Goal: Information Seeking & Learning: Learn about a topic

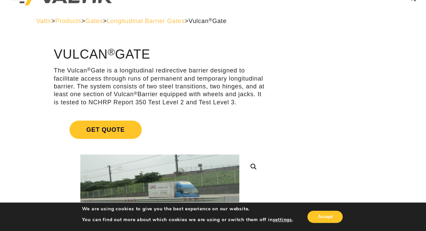
scroll to position [19, 0]
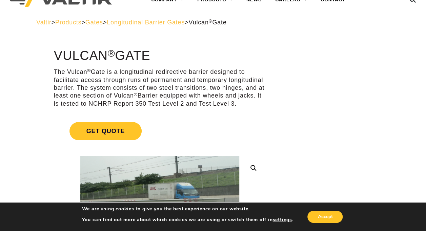
drag, startPoint x: 134, startPoint y: 109, endPoint x: 228, endPoint y: 54, distance: 108.2
click at [228, 54] on h1 "Vulcan ® Gate" at bounding box center [160, 56] width 212 height 14
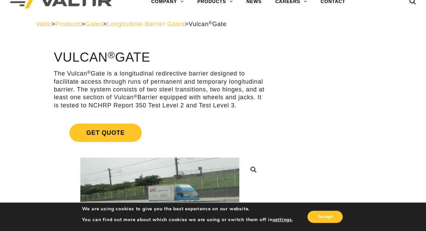
scroll to position [0, 0]
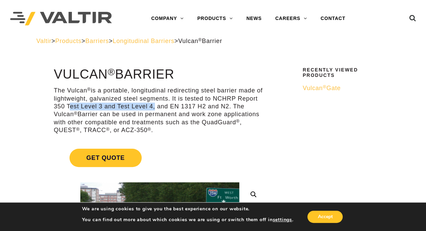
drag, startPoint x: 67, startPoint y: 107, endPoint x: 152, endPoint y: 109, distance: 84.8
click at [152, 109] on p "The Vulcan ® is a portable, longitudinal redirecting steel barrier made of ligh…" at bounding box center [160, 110] width 212 height 47
drag, startPoint x: 152, startPoint y: 109, endPoint x: 211, endPoint y: 150, distance: 71.9
click at [211, 150] on link "Get Quote" at bounding box center [160, 158] width 212 height 35
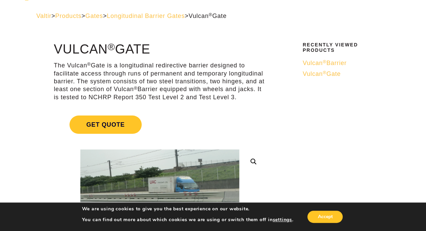
scroll to position [25, 0]
click at [147, 17] on span "Longitudinal Barrier Gates" at bounding box center [146, 16] width 78 height 7
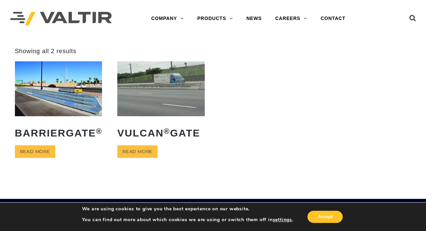
click at [67, 111] on img at bounding box center [59, 88] width 88 height 55
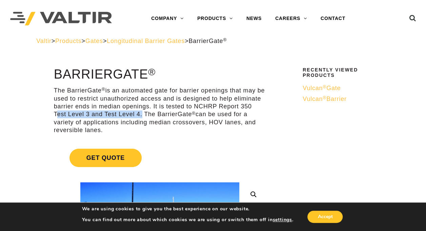
drag, startPoint x: 88, startPoint y: 115, endPoint x: 175, endPoint y: 117, distance: 86.9
click at [175, 117] on p "The BarrierGate ® is an automated gate for barrier openings that may be used to…" at bounding box center [160, 110] width 212 height 47
drag, startPoint x: 175, startPoint y: 117, endPoint x: 195, endPoint y: 140, distance: 31.3
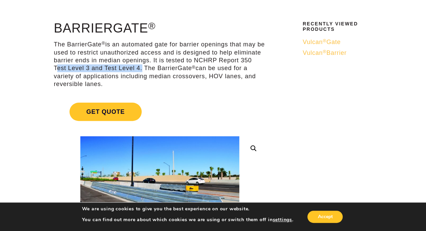
scroll to position [52, 0]
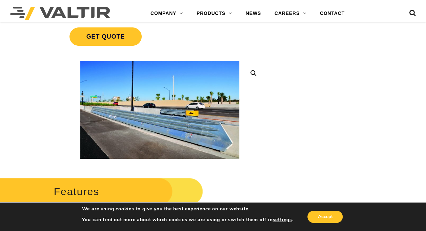
scroll to position [120, 0]
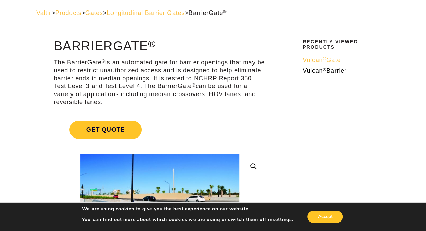
scroll to position [29, 0]
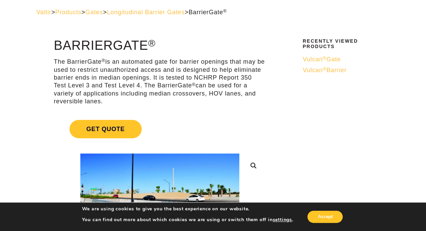
click at [116, 134] on span "Get Quote" at bounding box center [106, 129] width 72 height 18
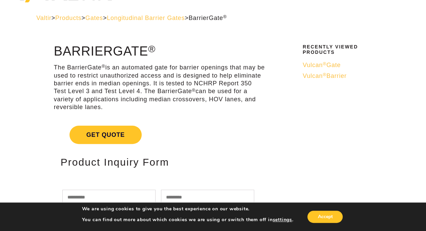
scroll to position [23, 0]
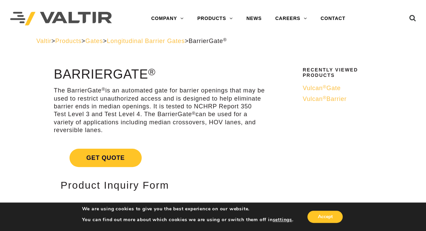
click at [159, 42] on span "Longitudinal Barrier Gates" at bounding box center [146, 41] width 78 height 7
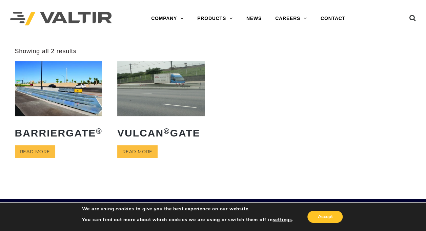
click at [64, 104] on img at bounding box center [59, 88] width 88 height 55
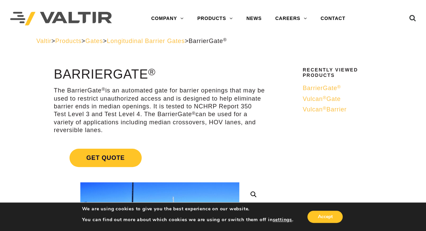
click at [185, 37] on div "Menu COMPANY ABOUT VALTIR OUR HISTORY RENTALS INTERNATIONAL PRODUCTS BARRICADES…" at bounding box center [248, 18] width 248 height 37
click at [184, 39] on span "Longitudinal Barrier Gates" at bounding box center [146, 41] width 78 height 7
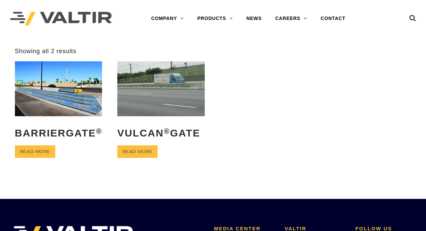
click at [168, 71] on img at bounding box center [161, 88] width 88 height 55
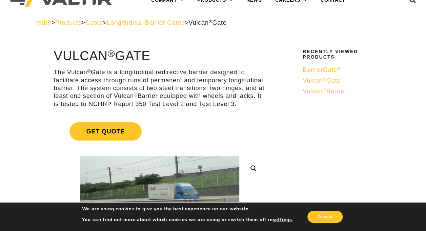
scroll to position [19, 0]
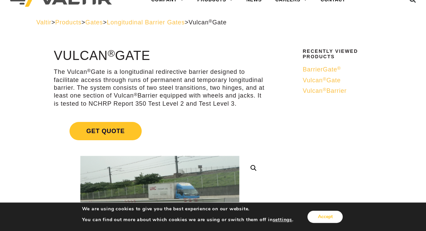
click at [326, 216] on button "Accept" at bounding box center [325, 217] width 35 height 12
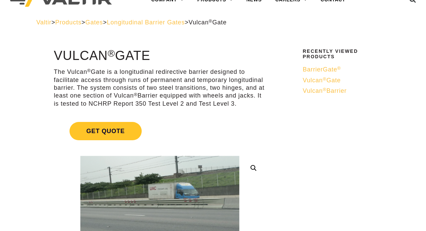
click at [161, 20] on span "Longitudinal Barrier Gates" at bounding box center [146, 22] width 78 height 7
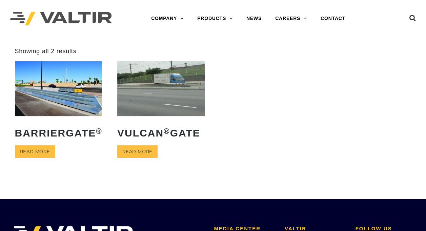
click at [71, 105] on img at bounding box center [59, 88] width 88 height 55
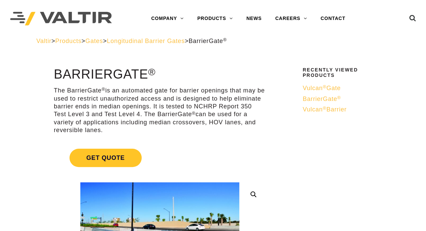
click at [166, 39] on span "Longitudinal Barrier Gates" at bounding box center [146, 41] width 78 height 7
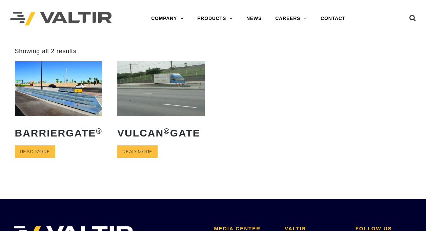
click at [93, 111] on img at bounding box center [59, 88] width 88 height 55
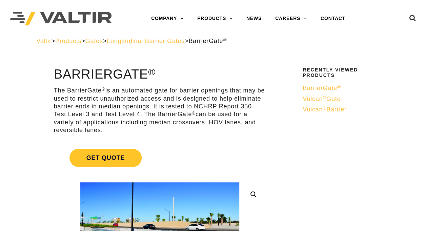
click at [165, 38] on span "Longitudinal Barrier Gates" at bounding box center [146, 41] width 78 height 7
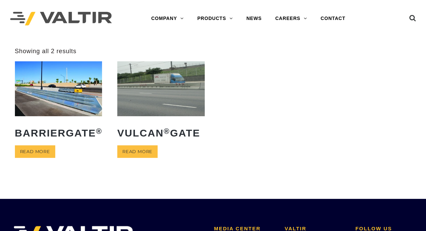
click at [167, 88] on img at bounding box center [161, 88] width 88 height 55
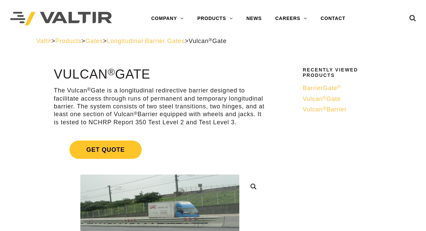
click at [334, 109] on span "Vulcan ® Barrier" at bounding box center [325, 109] width 44 height 7
